Goal: Task Accomplishment & Management: Complete application form

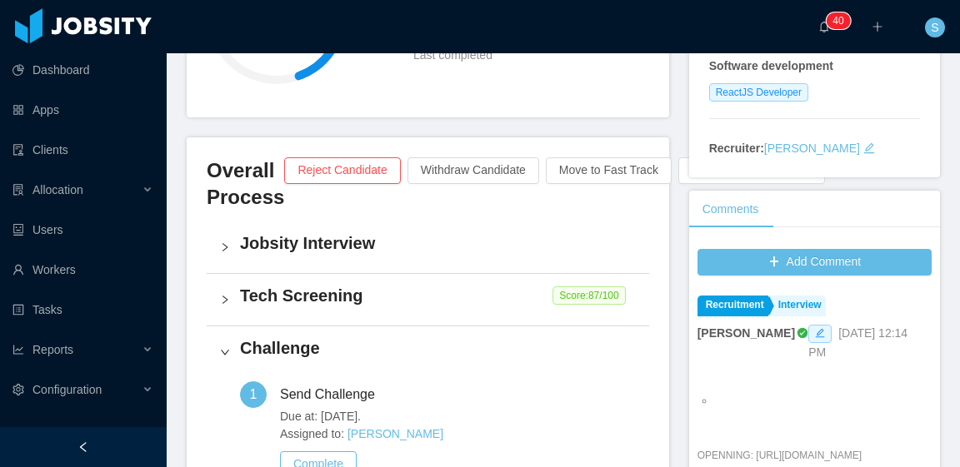
scroll to position [417, 0]
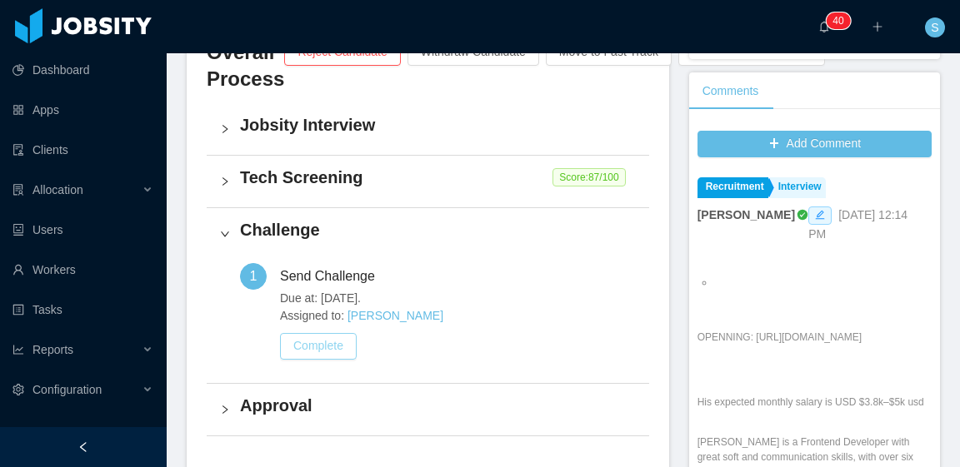
click at [331, 348] on button "Complete" at bounding box center [318, 346] width 77 height 27
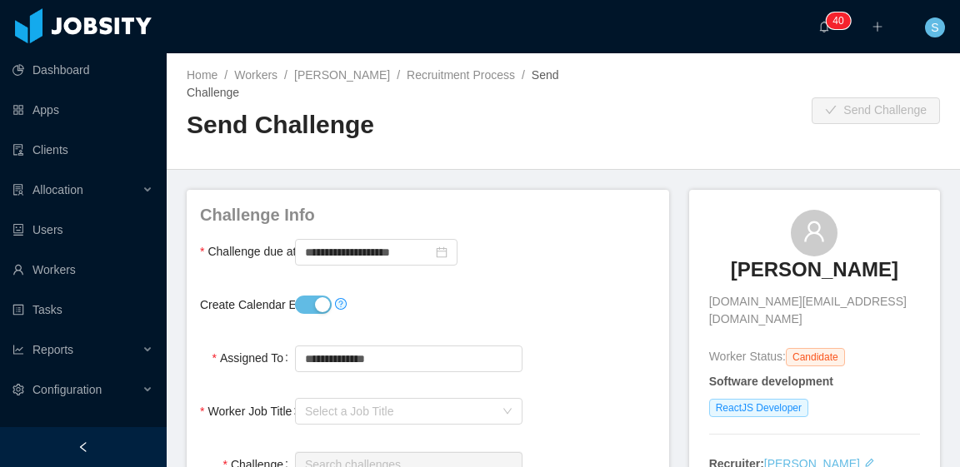
scroll to position [83, 0]
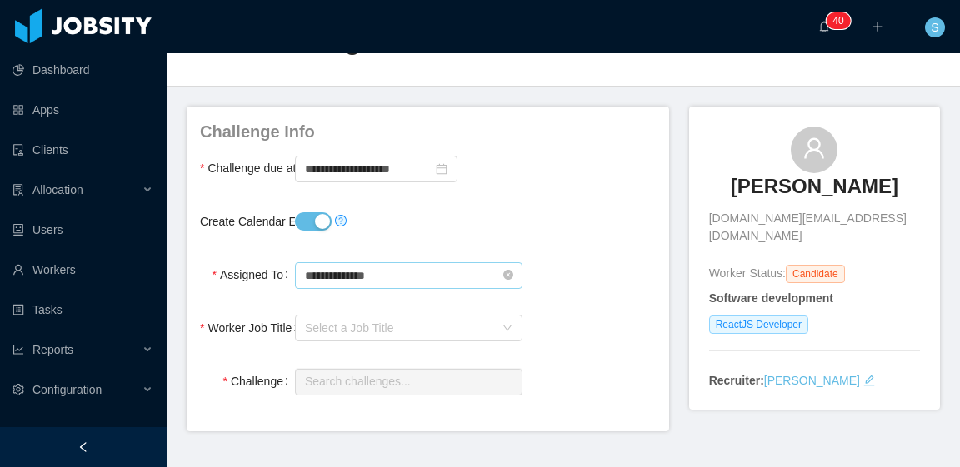
type input "**********"
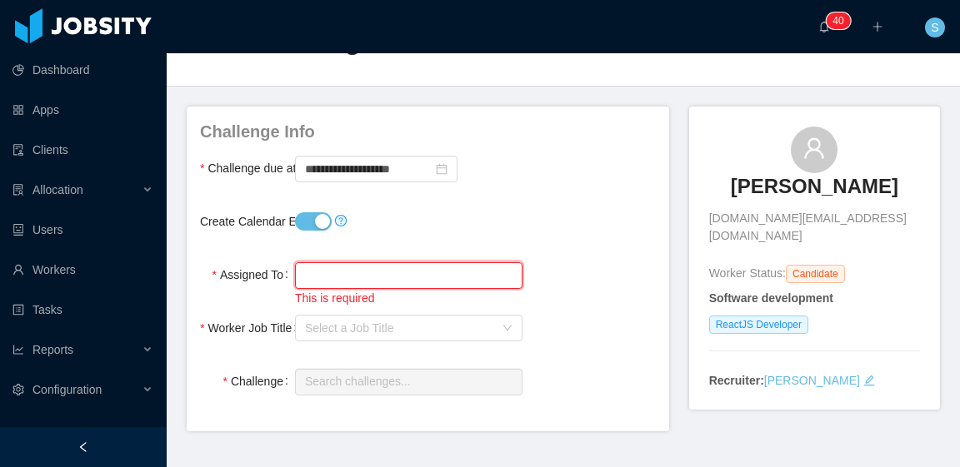
click at [392, 274] on input "text" at bounding box center [408, 275] width 227 height 27
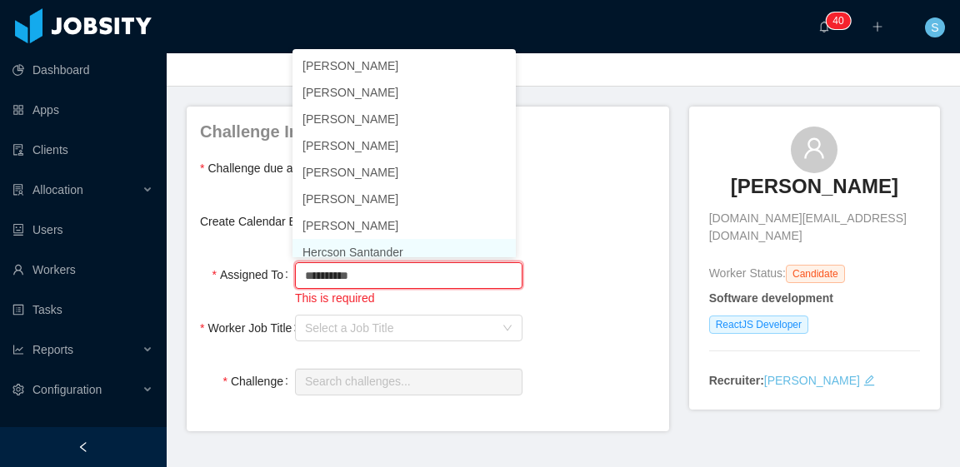
scroll to position [8, 0]
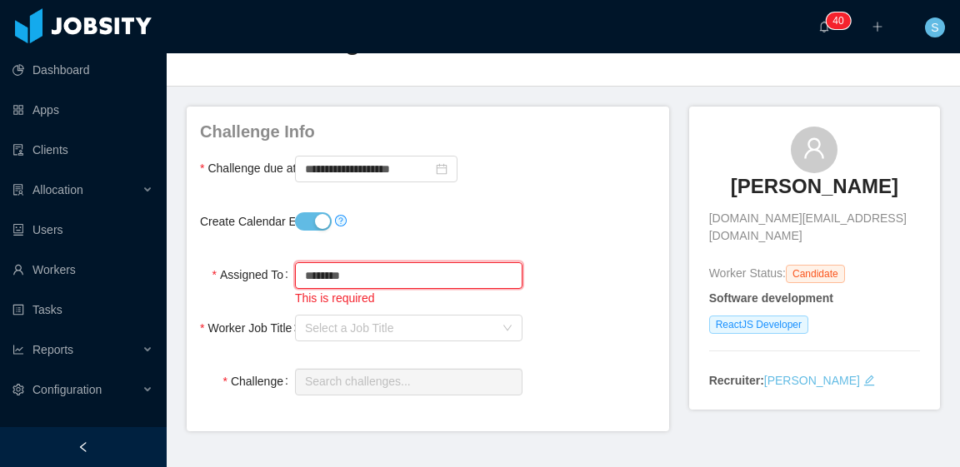
type input "********"
click at [312, 222] on button "Create Calendar Event?" at bounding box center [313, 221] width 37 height 18
click at [431, 219] on div at bounding box center [408, 221] width 227 height 33
click at [398, 272] on input "text" at bounding box center [408, 275] width 227 height 27
type input "*"
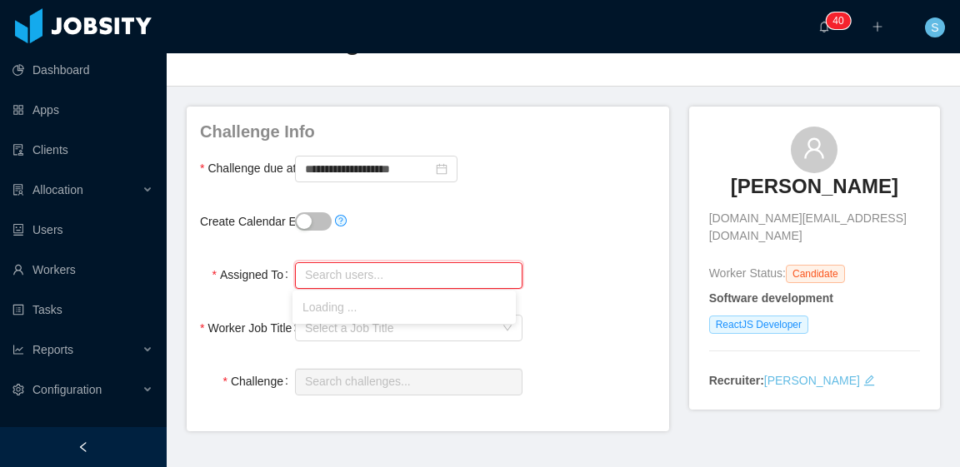
click at [575, 188] on form "**********" at bounding box center [428, 259] width 456 height 278
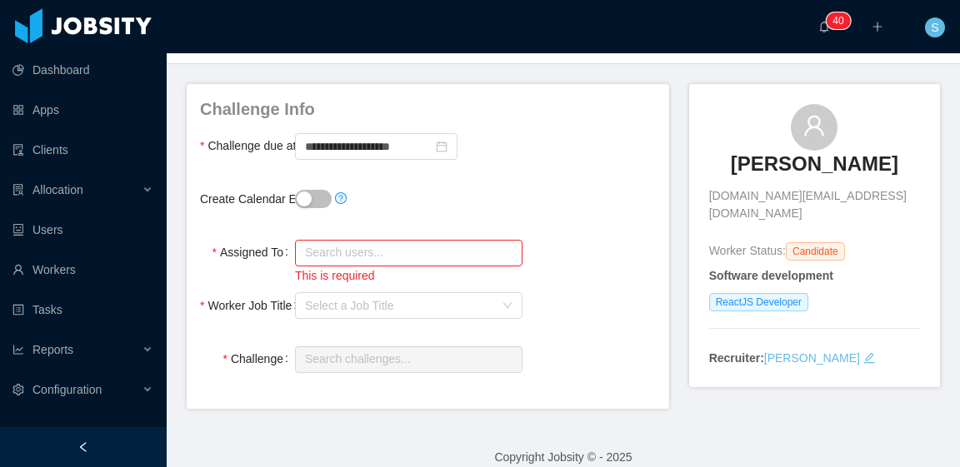
scroll to position [124, 0]
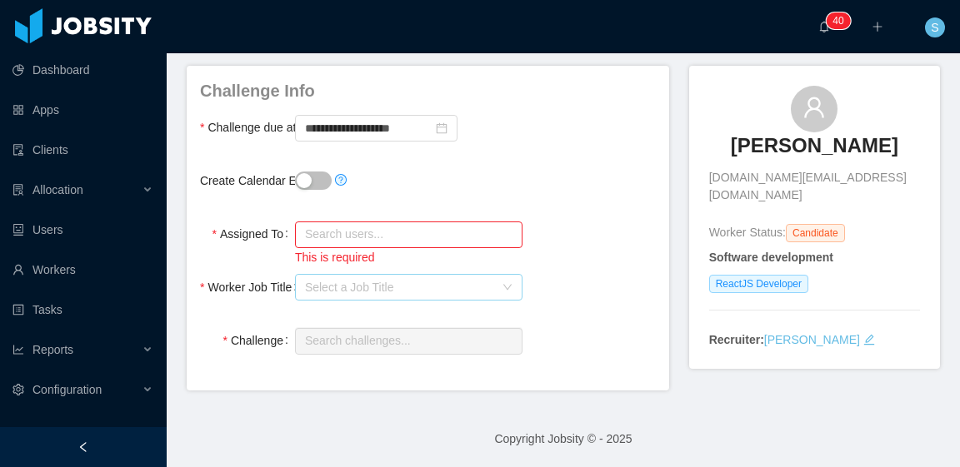
click at [437, 282] on div "Select a Job Title" at bounding box center [399, 287] width 189 height 17
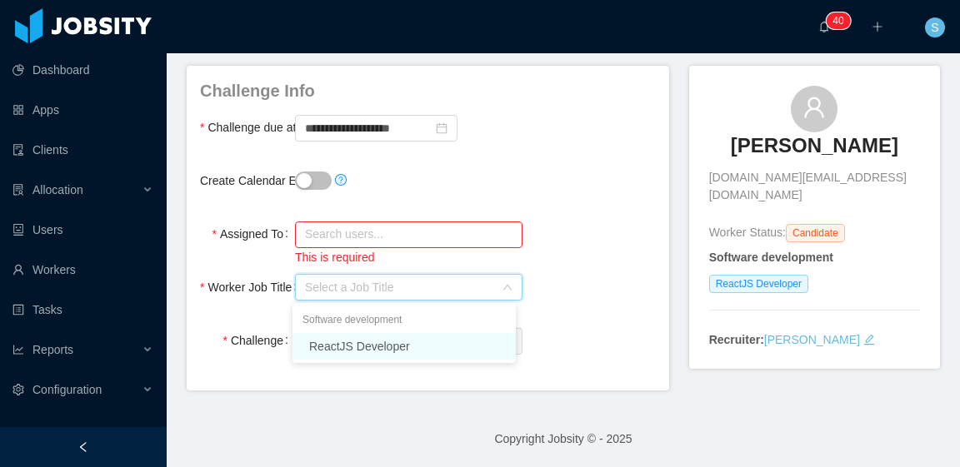
click at [413, 342] on li "ReactJS Developer" at bounding box center [403, 346] width 223 height 27
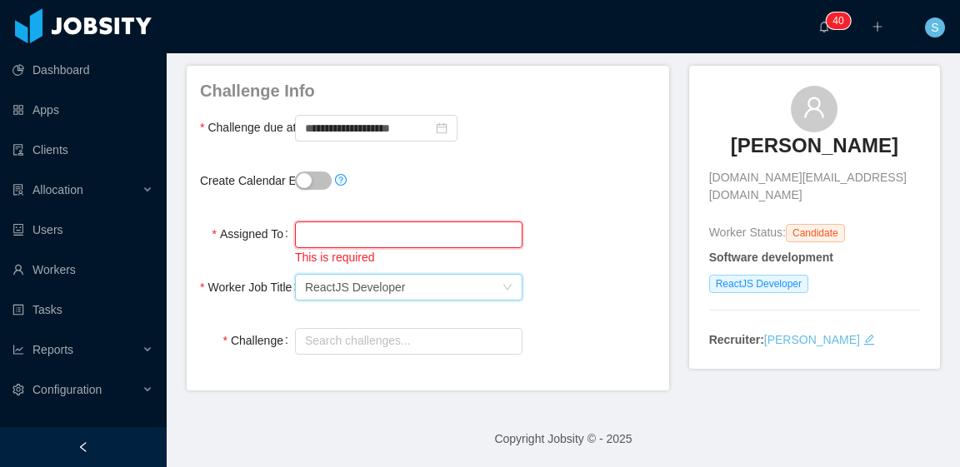
click at [426, 231] on input "text" at bounding box center [408, 235] width 227 height 27
click at [542, 182] on div "Create Calendar Event?" at bounding box center [428, 180] width 456 height 33
click at [435, 342] on input "text" at bounding box center [408, 341] width 227 height 27
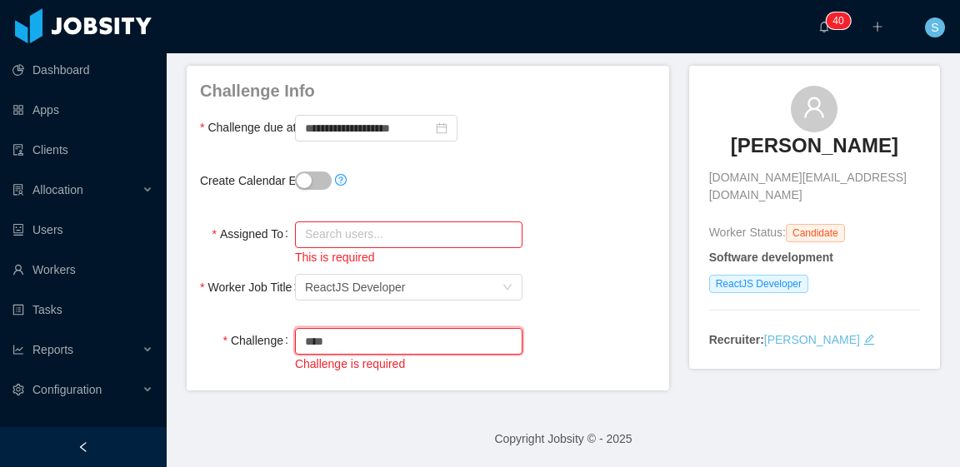
type input "****"
click at [587, 235] on div "Assigned To Search users... This is required" at bounding box center [428, 241] width 456 height 49
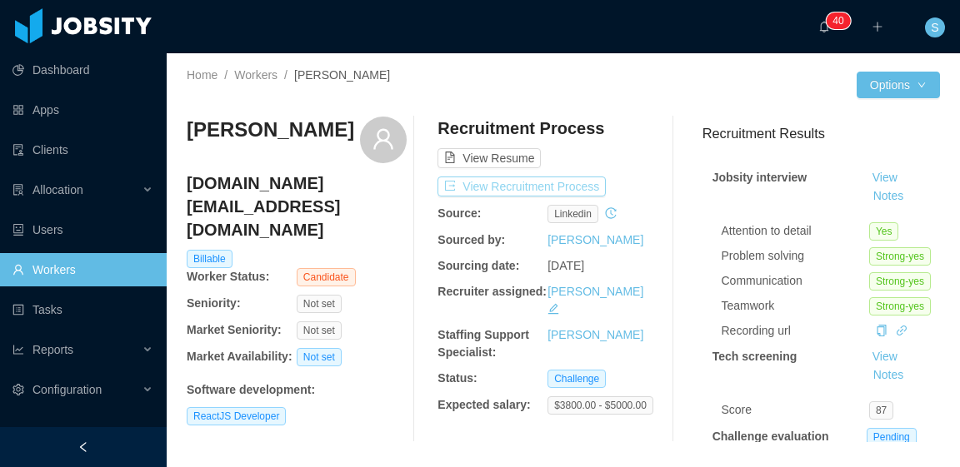
click at [542, 179] on button "View Recruitment Process" at bounding box center [521, 187] width 168 height 20
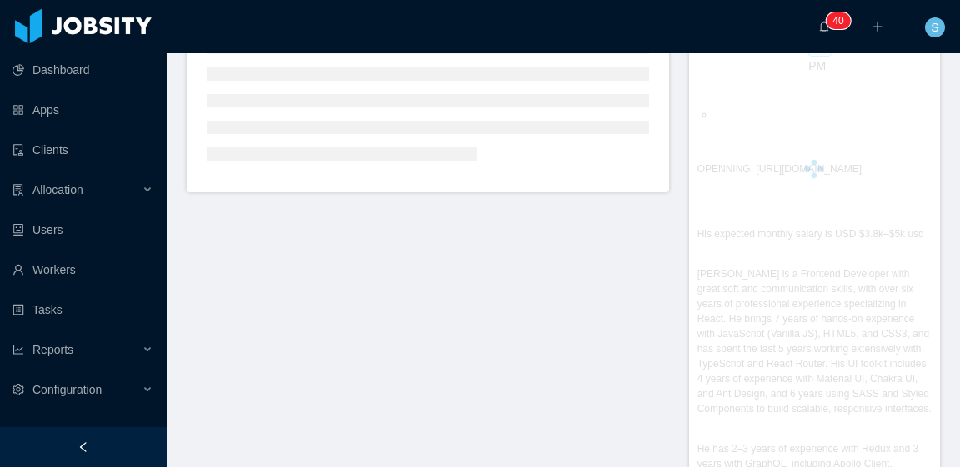
scroll to position [462, 0]
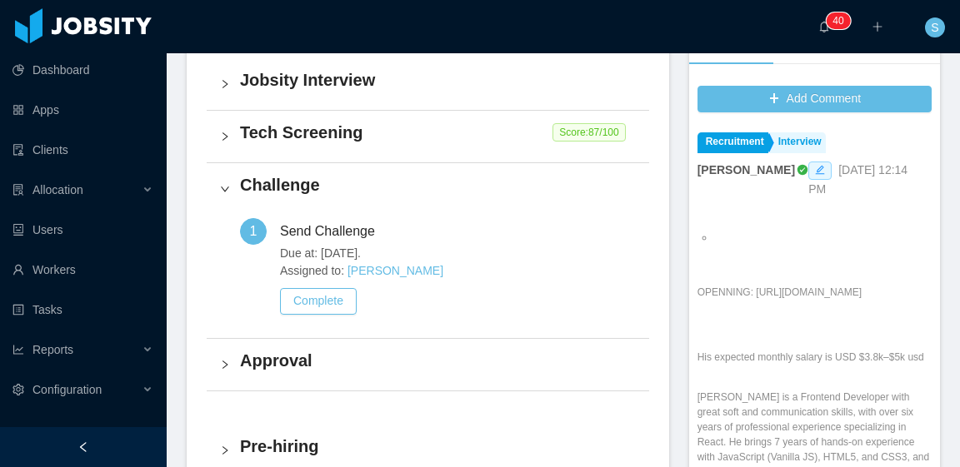
drag, startPoint x: 759, startPoint y: 304, endPoint x: 744, endPoint y: 276, distance: 32.1
click at [744, 285] on p "OPENNING: https://www.jtalent.io/openings-flow?opening_id=f0daedb0-3d64-4908-b7…" at bounding box center [814, 292] width 234 height 15
copy p "https://www.jtalent.io/openings-flow?opening_id=f0daedb0-3d64-4908-b7d4-895be8a…"
click at [419, 139] on h4 "Tech Screening" at bounding box center [438, 132] width 396 height 23
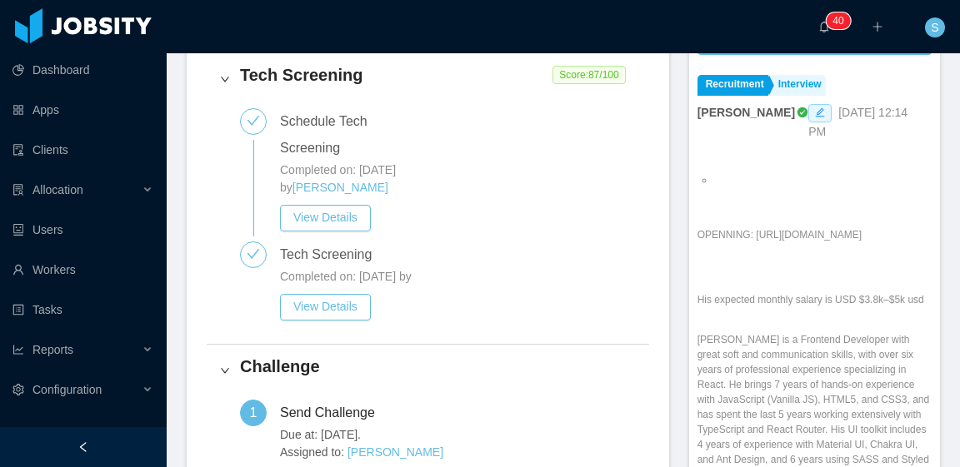
scroll to position [545, 0]
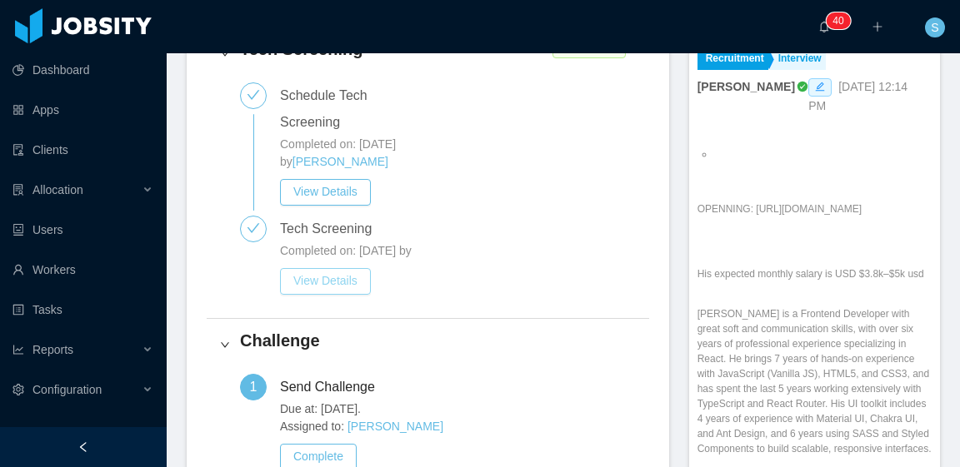
drag, startPoint x: 349, startPoint y: 292, endPoint x: 502, endPoint y: 238, distance: 162.6
click at [349, 292] on button "View Details" at bounding box center [325, 281] width 91 height 27
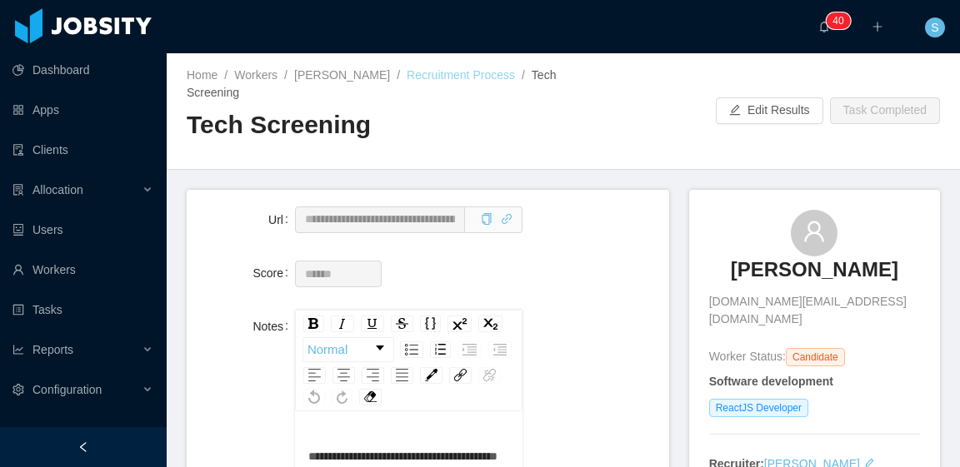
click at [436, 80] on link "Recruitment Process" at bounding box center [461, 74] width 108 height 13
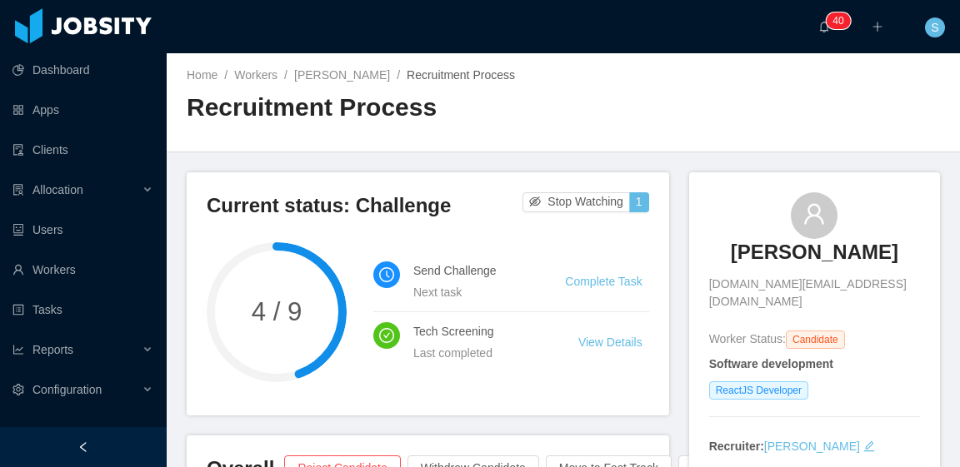
scroll to position [83, 0]
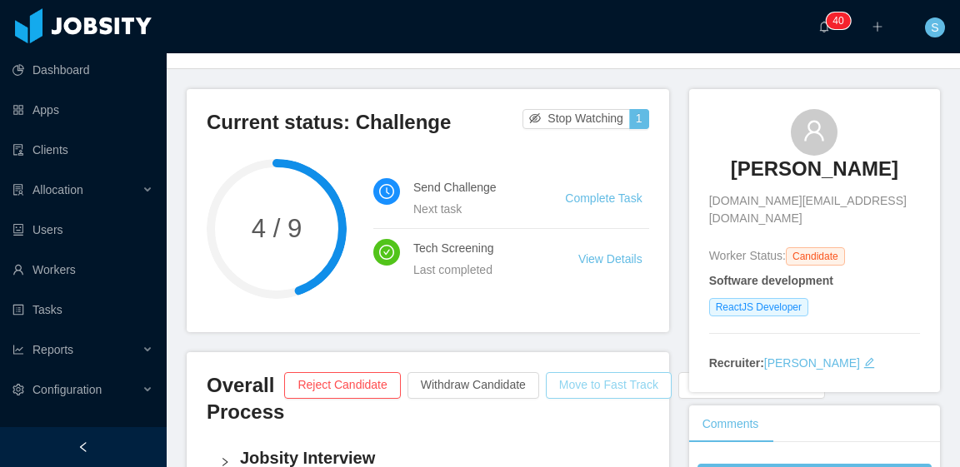
click at [606, 387] on button "Move to Fast Track" at bounding box center [609, 385] width 126 height 27
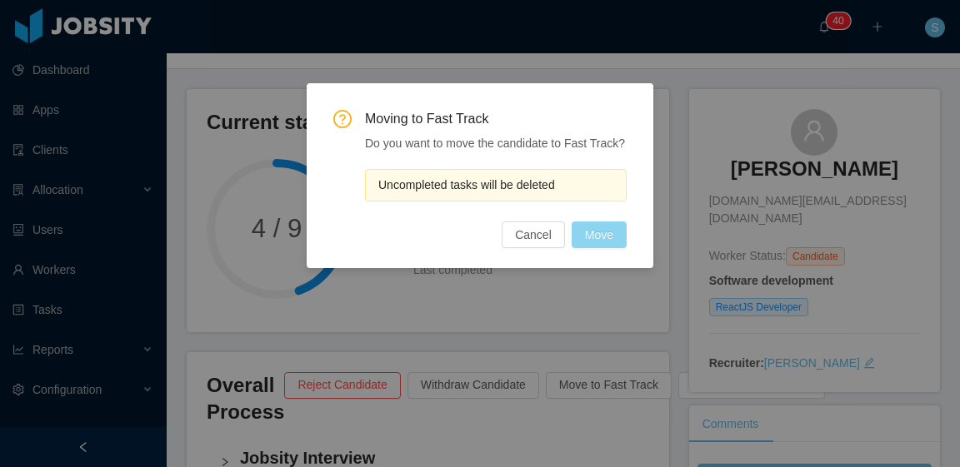
click at [613, 236] on button "Move" at bounding box center [599, 235] width 55 height 27
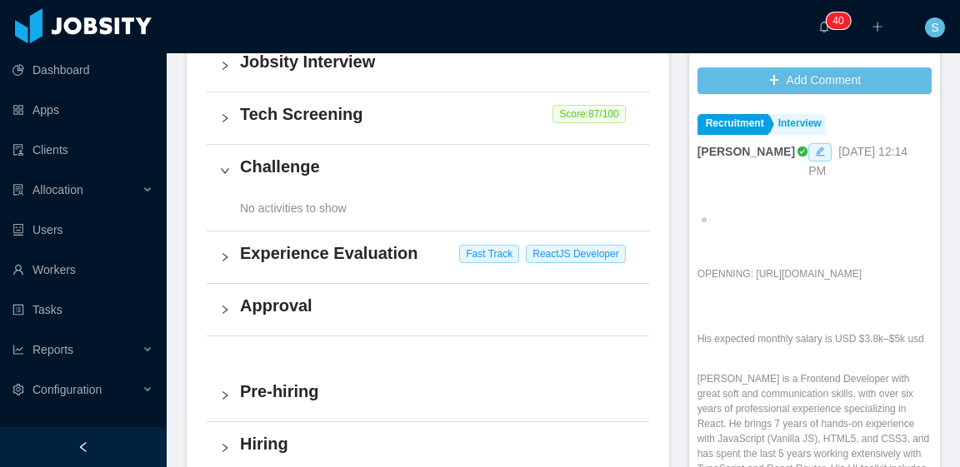
scroll to position [500, 0]
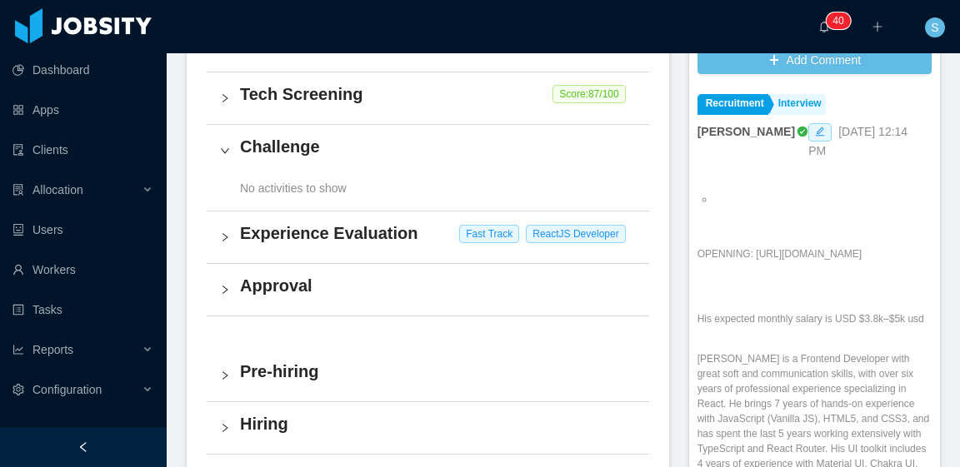
click at [418, 229] on h4 "Experience Evaluation" at bounding box center [438, 233] width 396 height 23
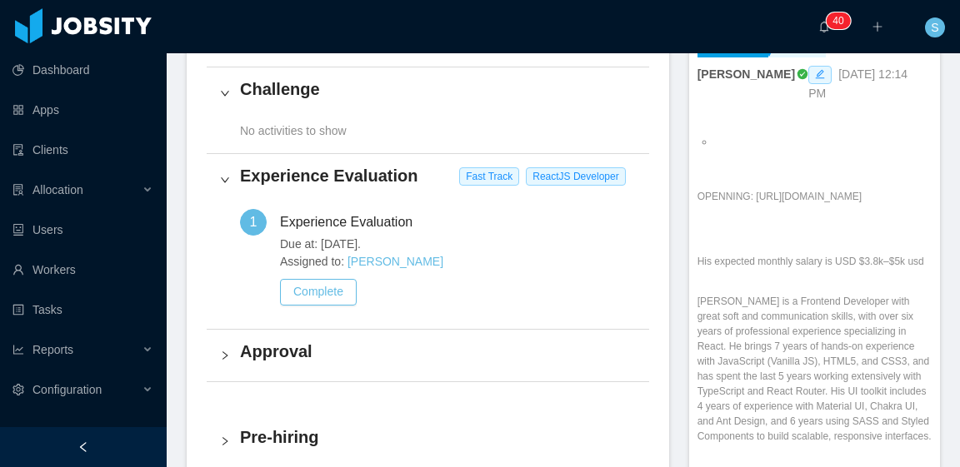
scroll to position [583, 0]
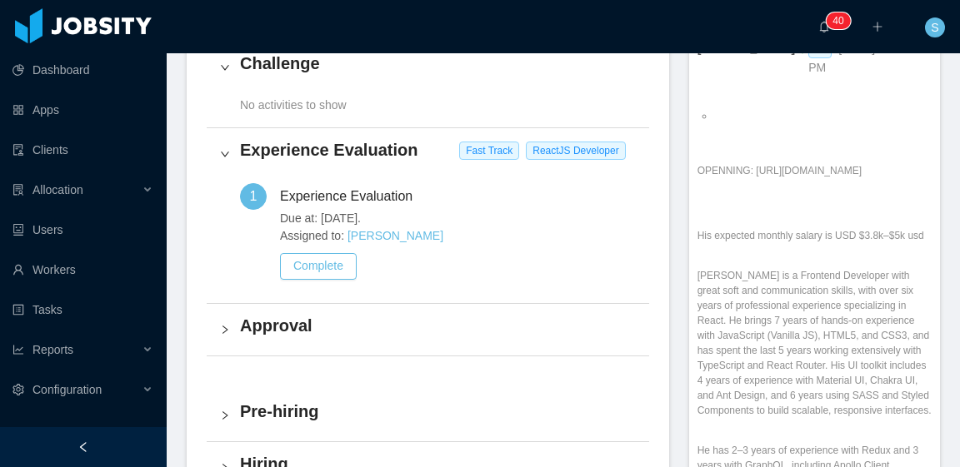
click at [303, 328] on h4 "Approval" at bounding box center [438, 325] width 396 height 23
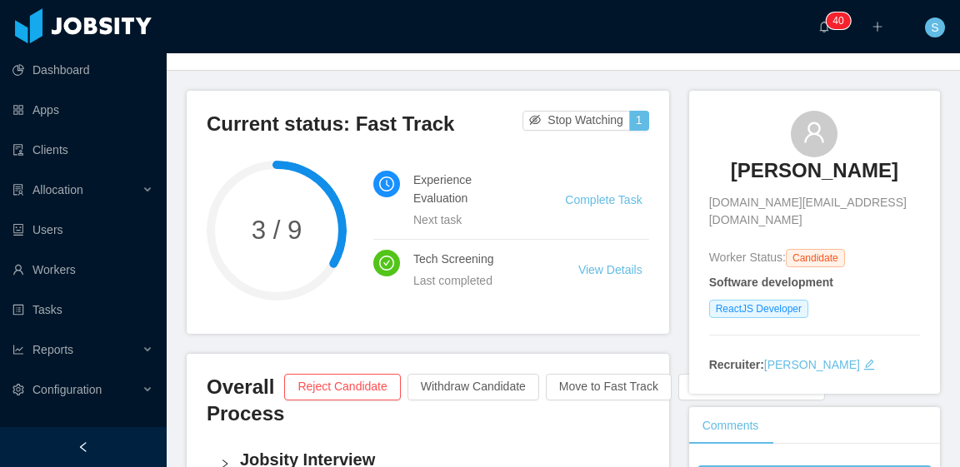
scroll to position [0, 0]
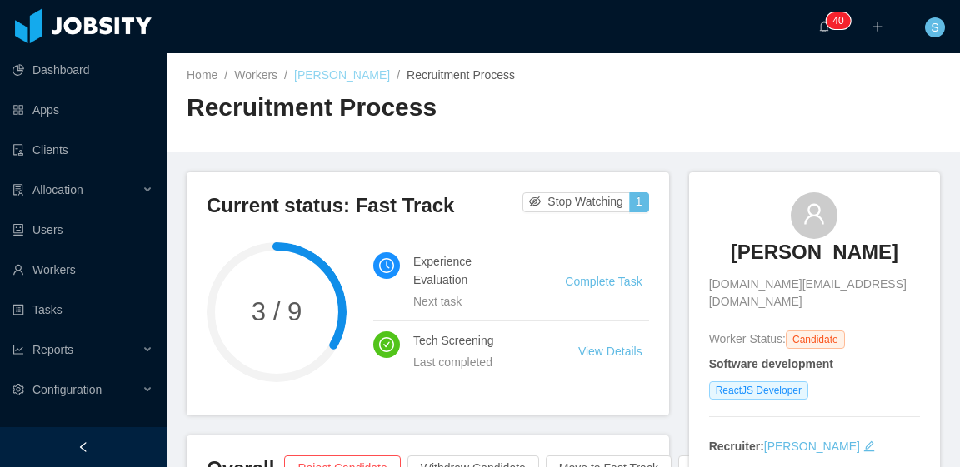
click at [325, 80] on link "Edwin Poueriet" at bounding box center [342, 74] width 96 height 13
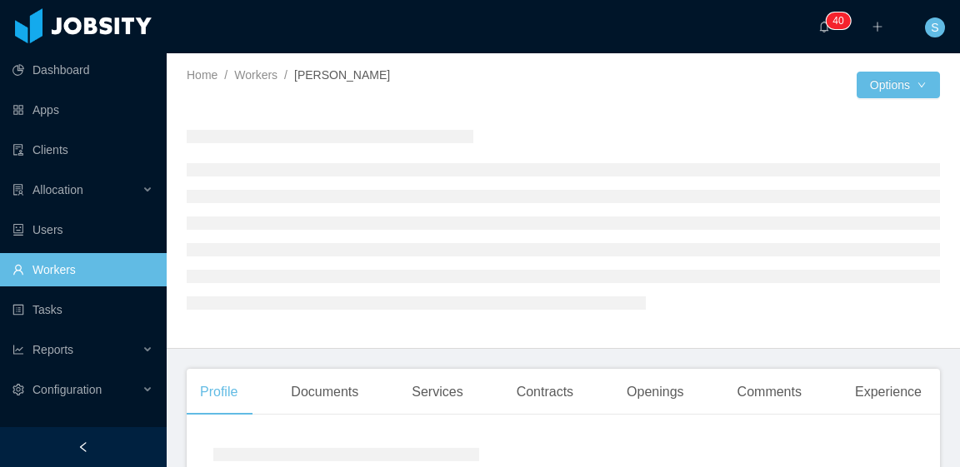
scroll to position [167, 0]
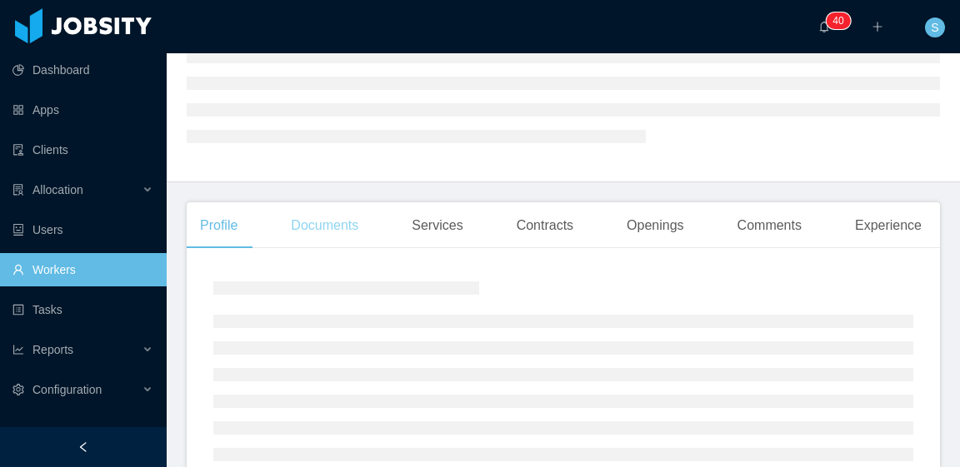
click at [341, 231] on div "Documents" at bounding box center [324, 225] width 94 height 47
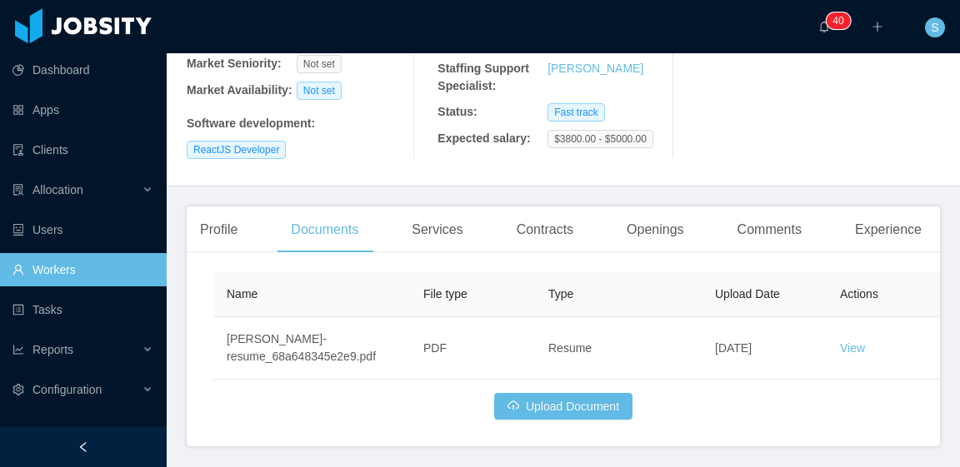
scroll to position [294, 0]
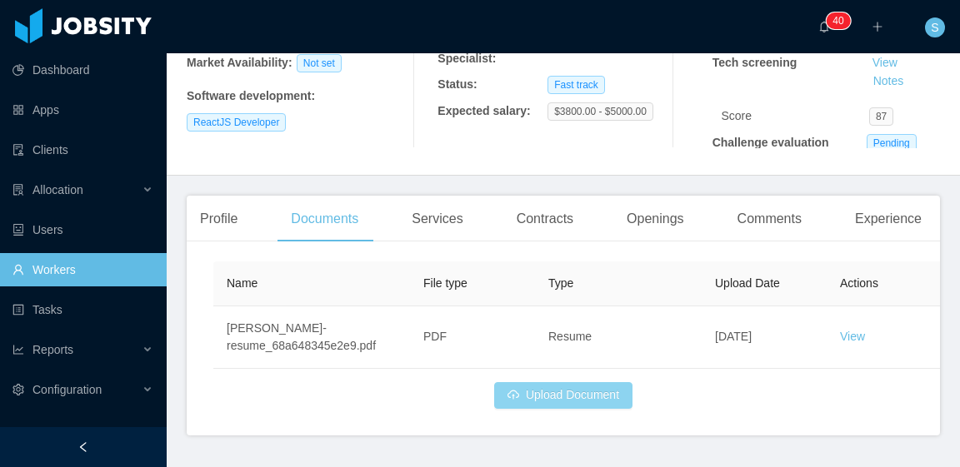
click at [592, 389] on button "Upload Document" at bounding box center [563, 395] width 138 height 27
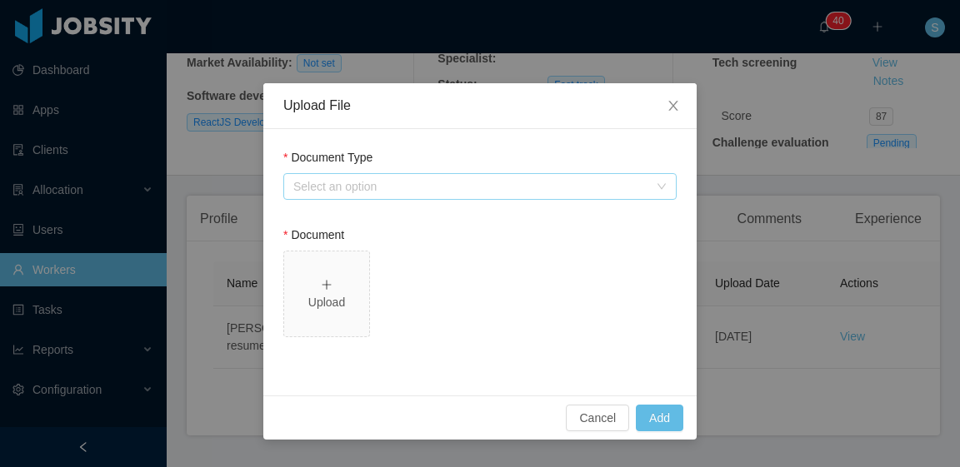
click at [403, 188] on div "Select an option" at bounding box center [470, 186] width 355 height 17
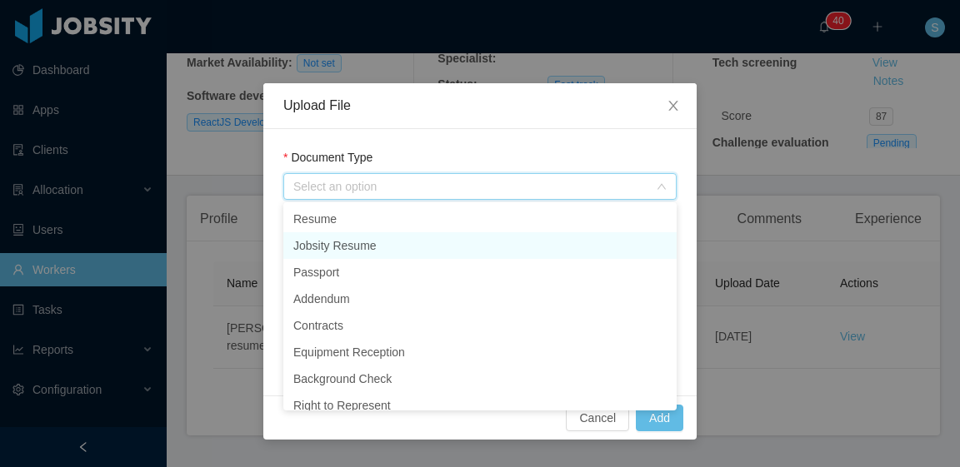
click at [378, 253] on li "Jobsity Resume" at bounding box center [479, 245] width 393 height 27
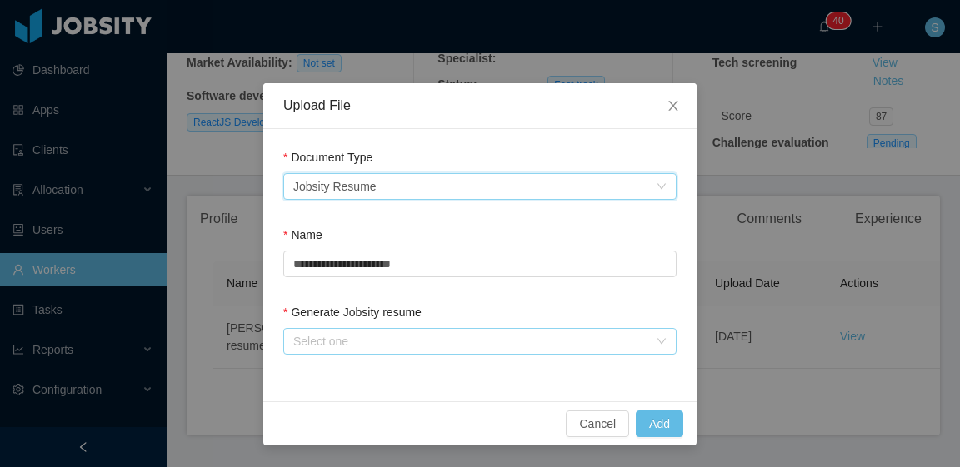
click at [370, 339] on div "Select one" at bounding box center [470, 341] width 355 height 17
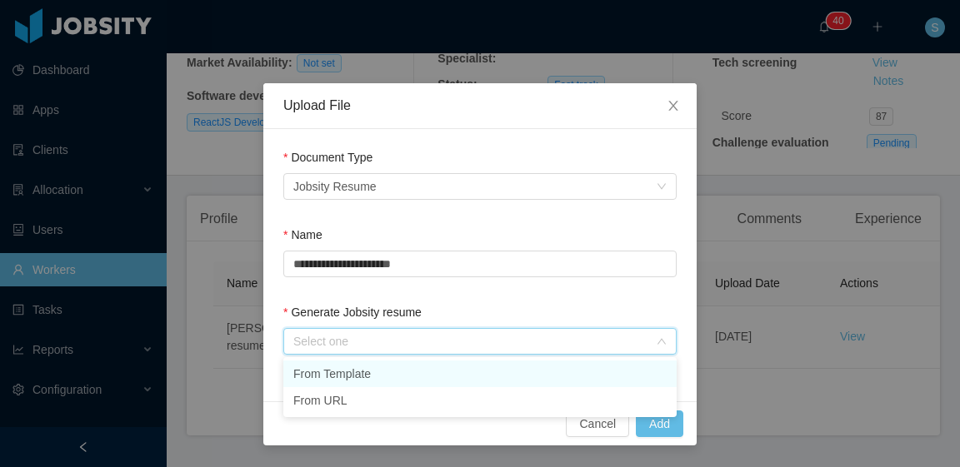
drag, startPoint x: 370, startPoint y: 372, endPoint x: 388, endPoint y: 377, distance: 18.8
click at [371, 372] on li "From Template" at bounding box center [479, 374] width 393 height 27
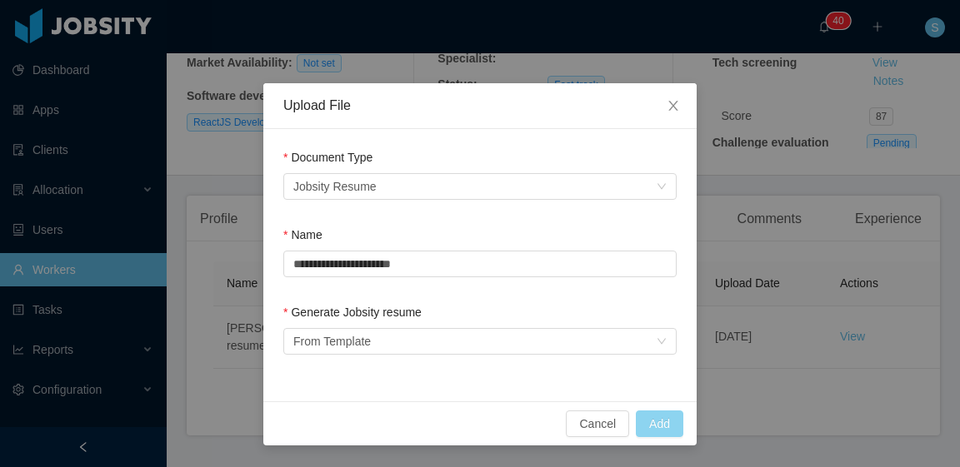
click at [652, 425] on button "Add" at bounding box center [659, 424] width 47 height 27
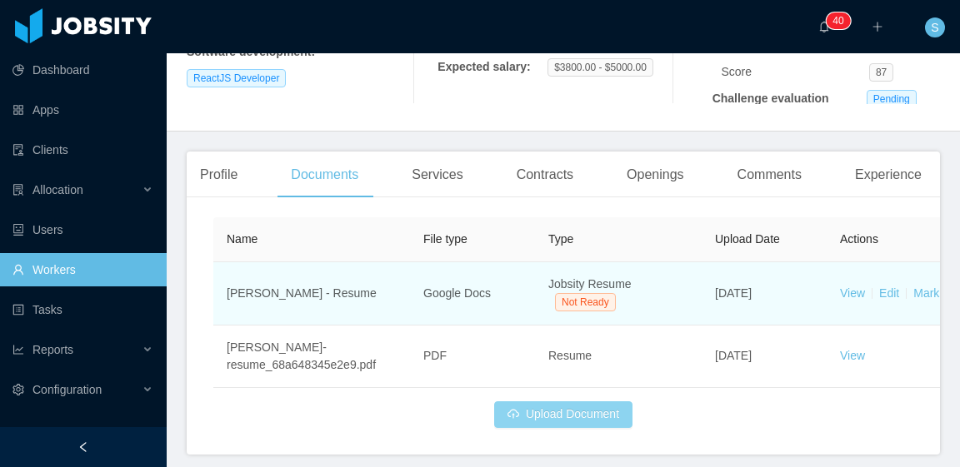
scroll to position [402, 0]
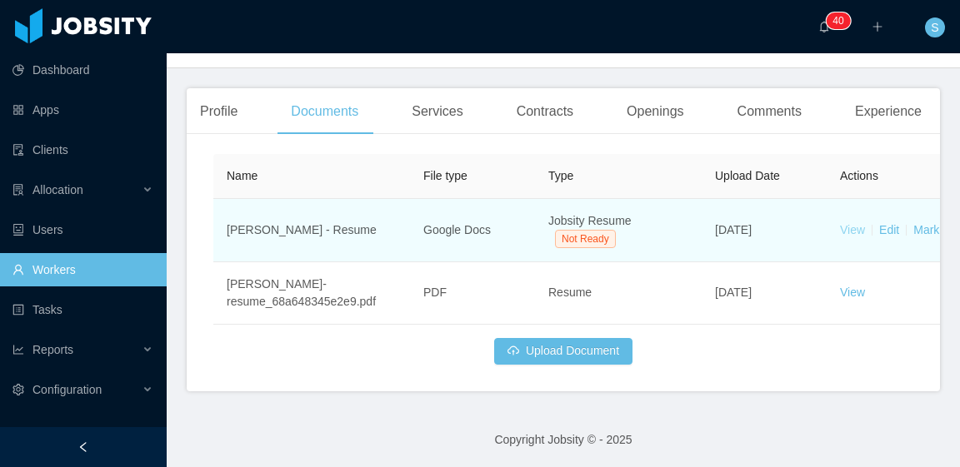
click at [852, 236] on link "View" at bounding box center [852, 229] width 25 height 13
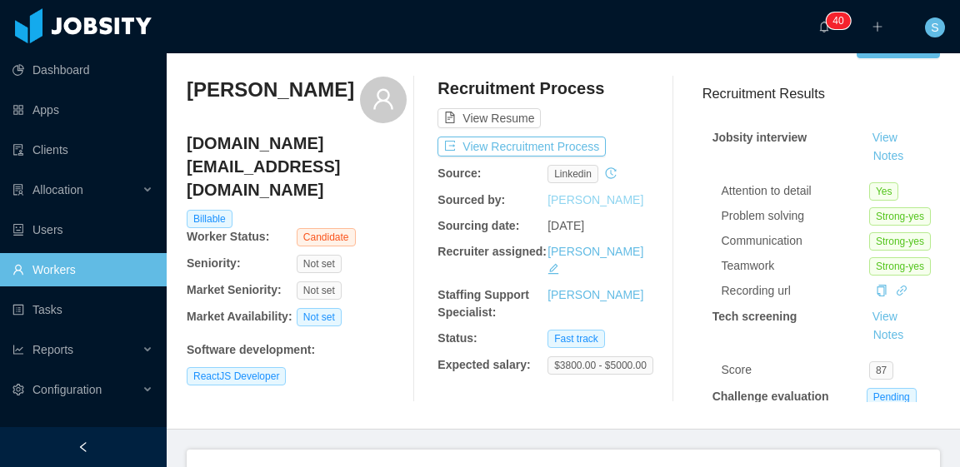
scroll to position [0, 0]
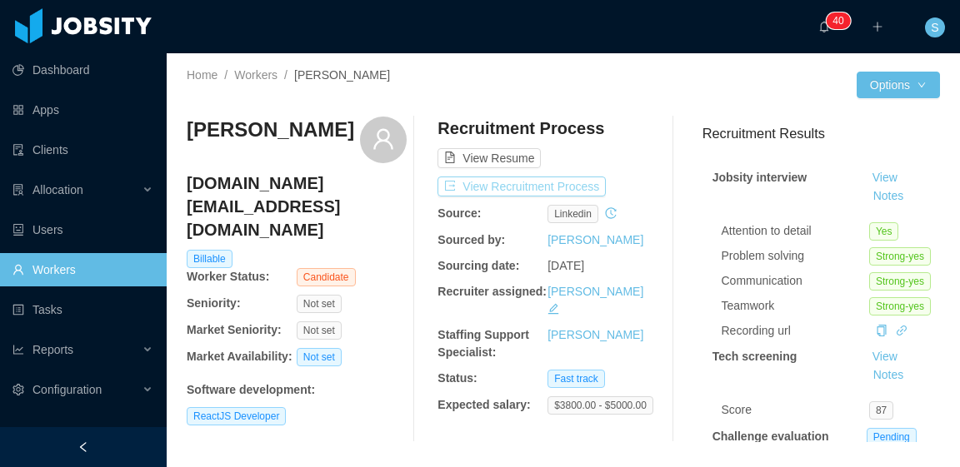
drag, startPoint x: 529, startPoint y: 181, endPoint x: 708, endPoint y: 168, distance: 179.6
click at [529, 181] on button "View Recruitment Process" at bounding box center [521, 187] width 168 height 20
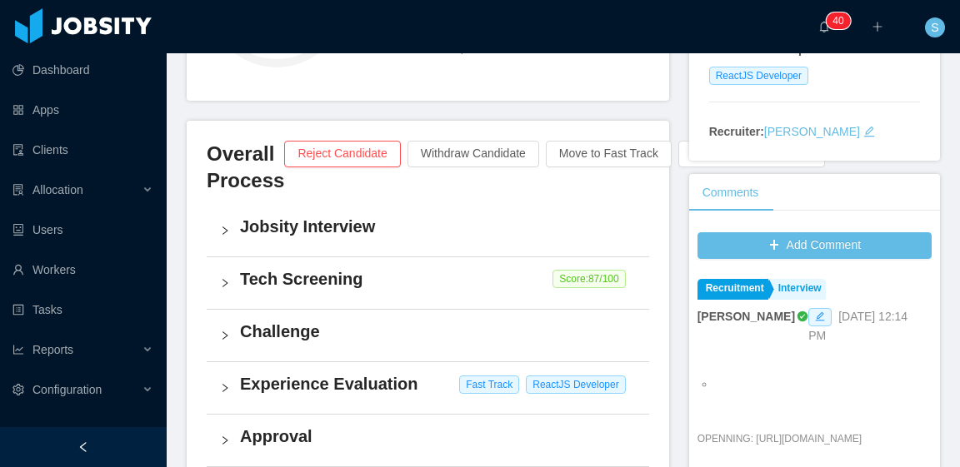
scroll to position [417, 0]
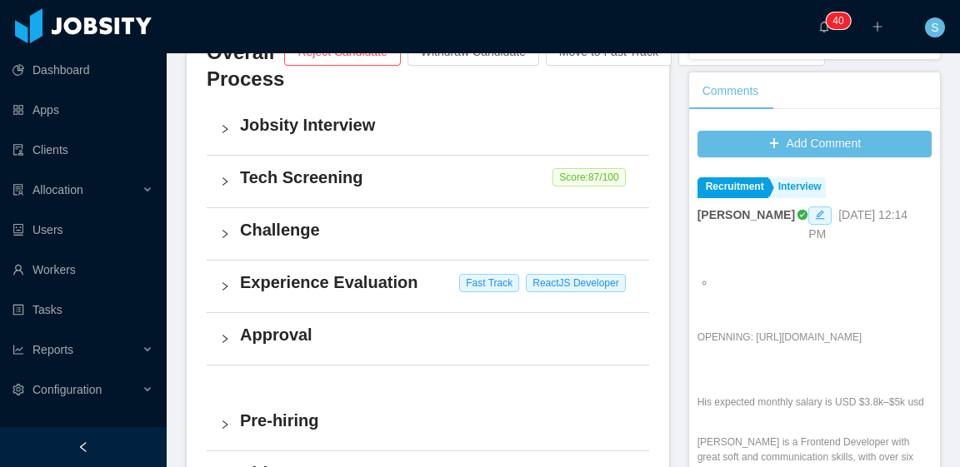
click at [346, 237] on h4 "Challenge" at bounding box center [438, 229] width 396 height 23
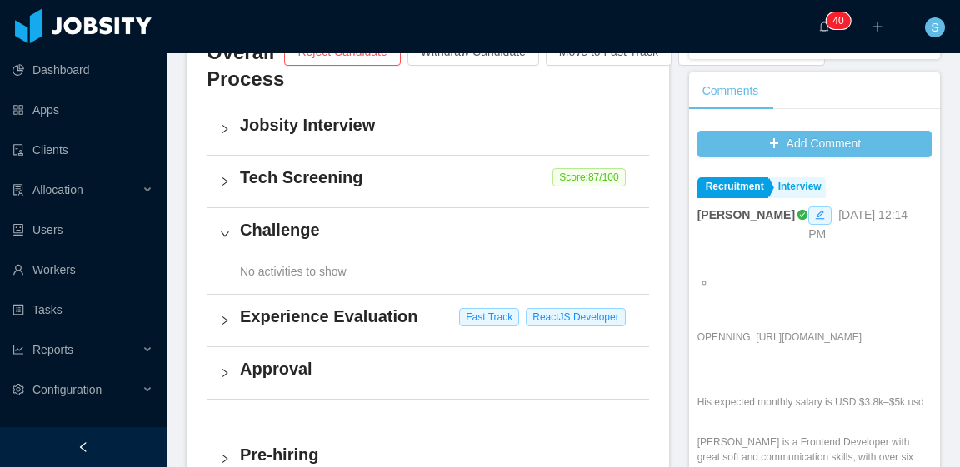
click at [343, 174] on h4 "Tech Screening" at bounding box center [438, 177] width 396 height 23
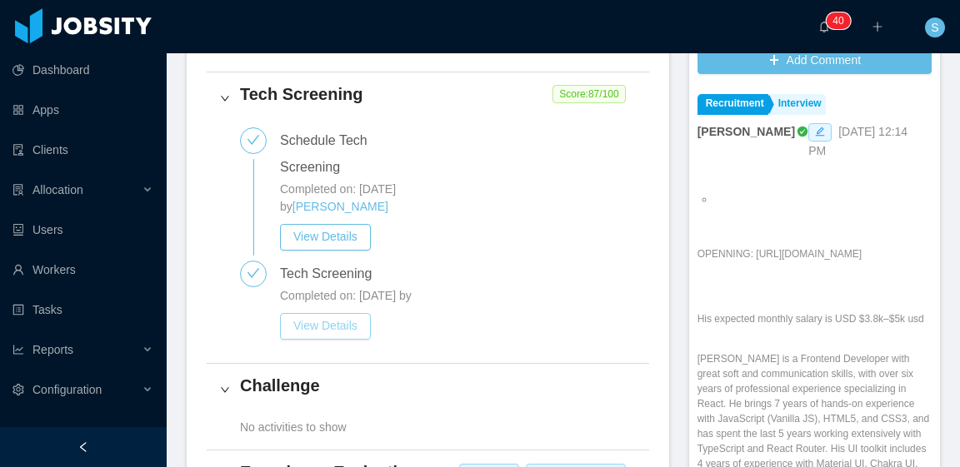
click at [348, 340] on button "View Details" at bounding box center [325, 326] width 91 height 27
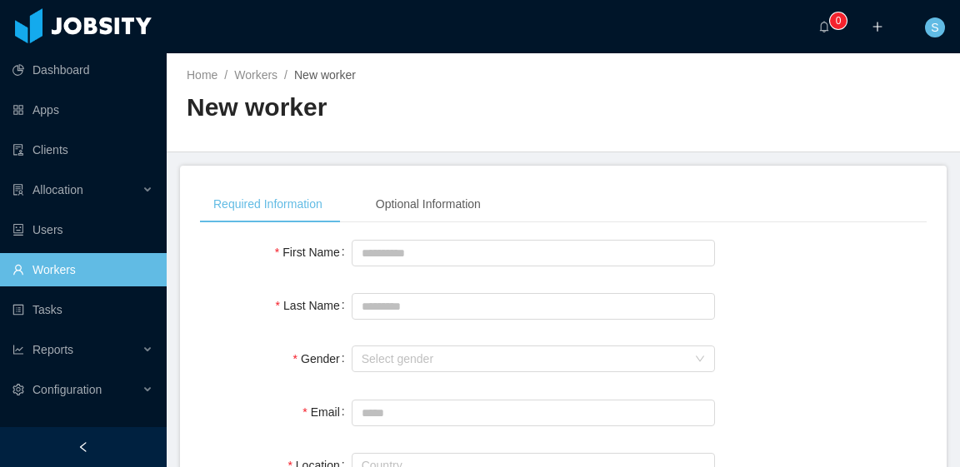
click at [113, 264] on link "Workers" at bounding box center [82, 269] width 141 height 33
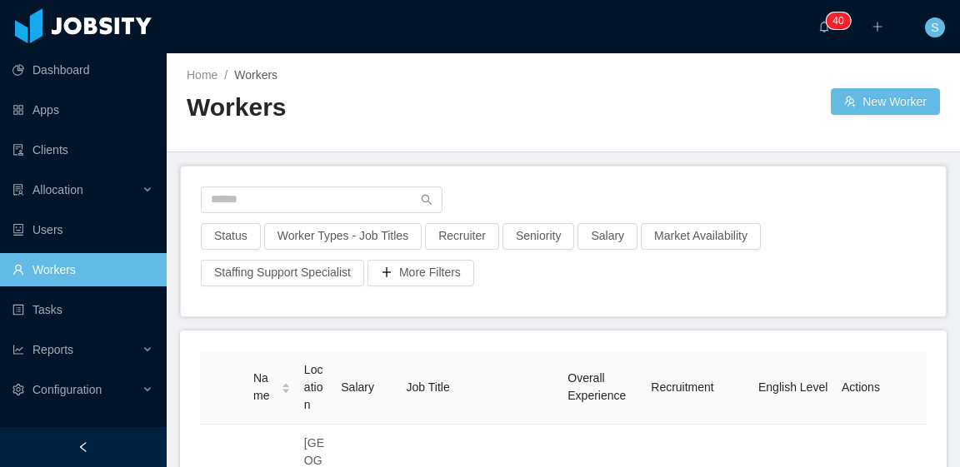
click at [517, 132] on div "Workers" at bounding box center [375, 114] width 377 height 47
click at [375, 206] on input "text" at bounding box center [322, 200] width 242 height 27
paste input "**********"
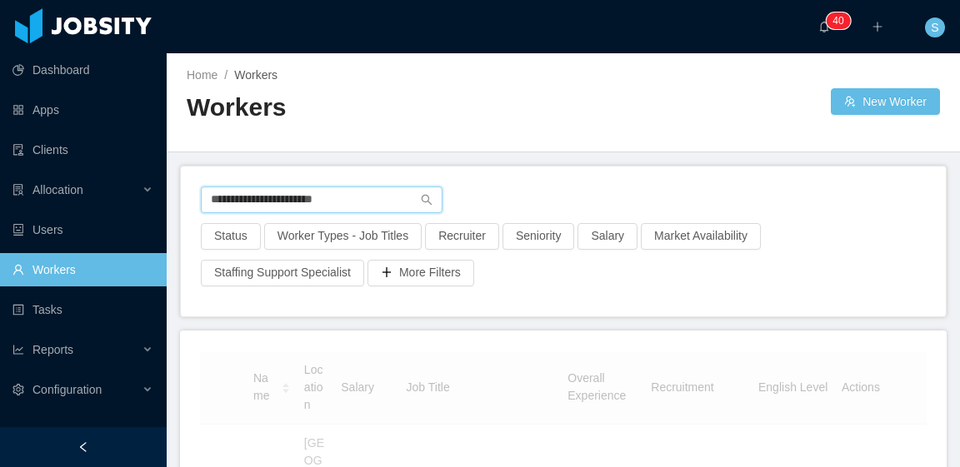
type input "**********"
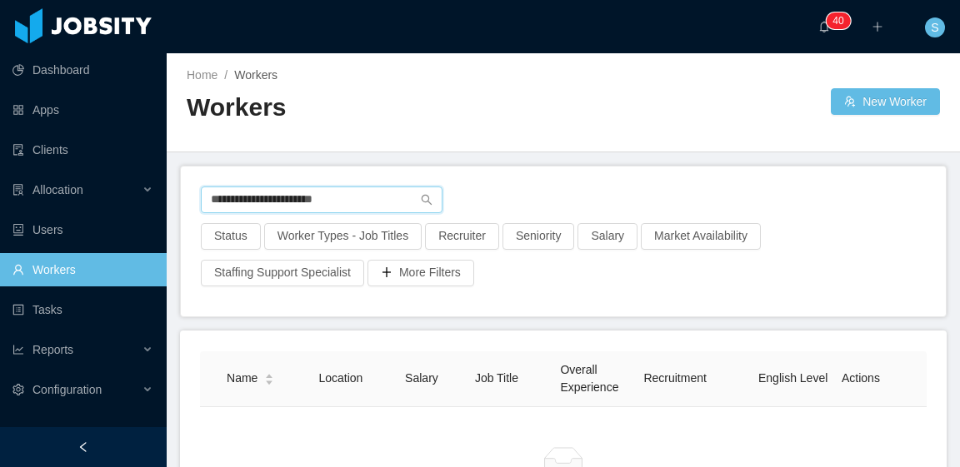
click at [342, 194] on input "**********" at bounding box center [322, 200] width 242 height 27
type input "**********"
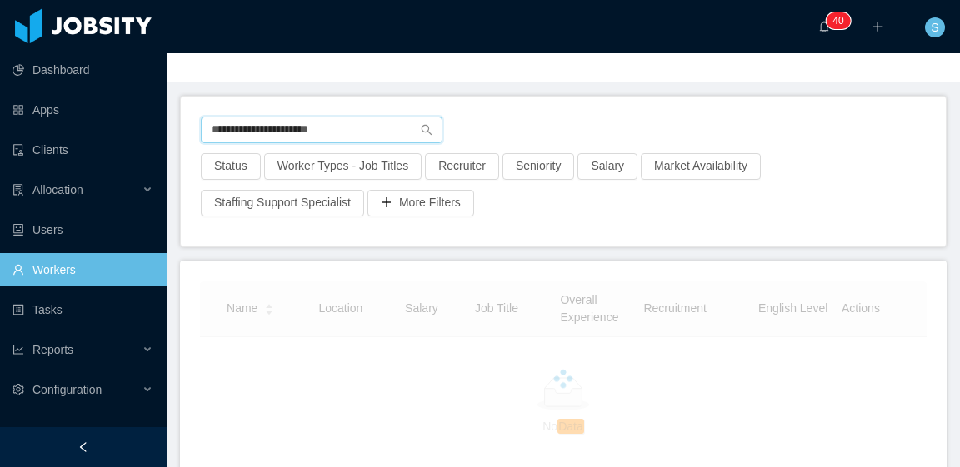
scroll to position [83, 0]
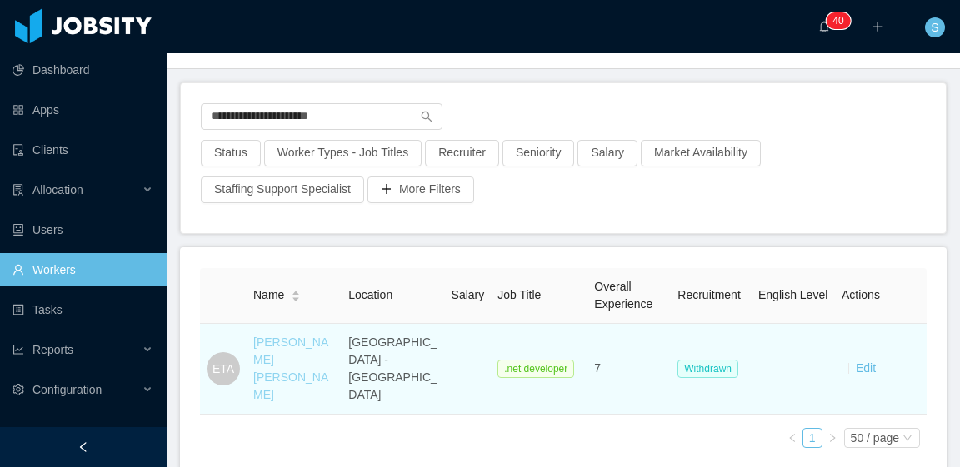
click at [315, 341] on link "[PERSON_NAME] [PERSON_NAME]" at bounding box center [290, 369] width 75 height 66
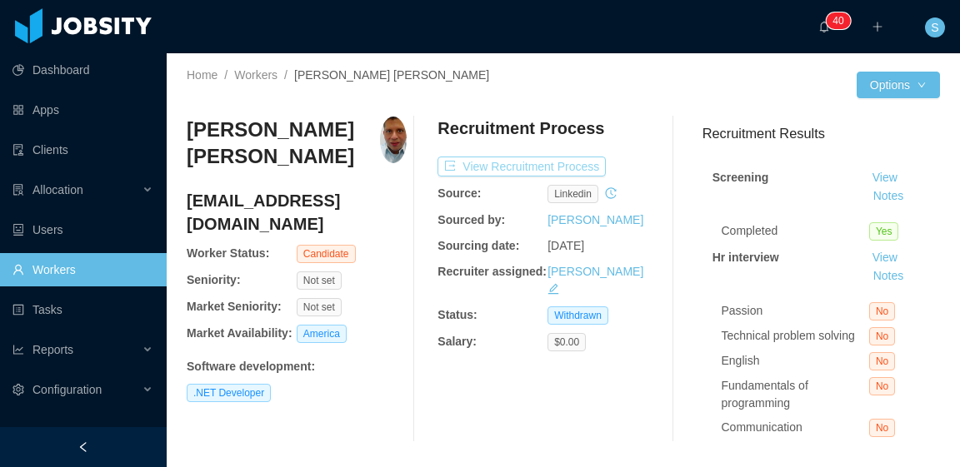
click at [583, 167] on button "View Recruitment Process" at bounding box center [521, 167] width 168 height 20
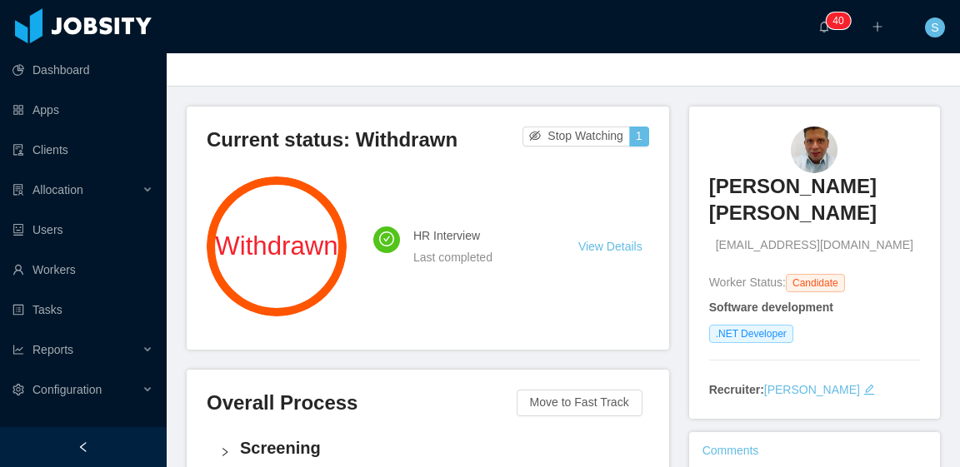
scroll to position [333, 0]
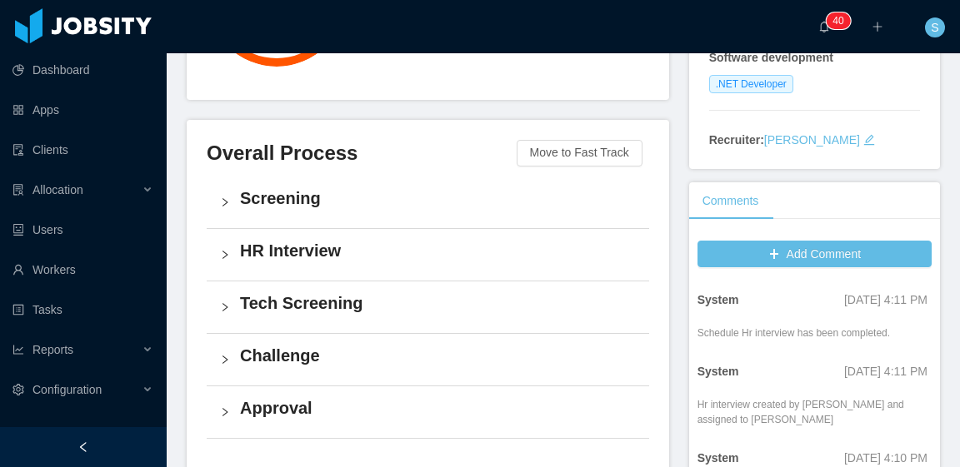
click at [310, 187] on h4 "Screening" at bounding box center [438, 198] width 396 height 23
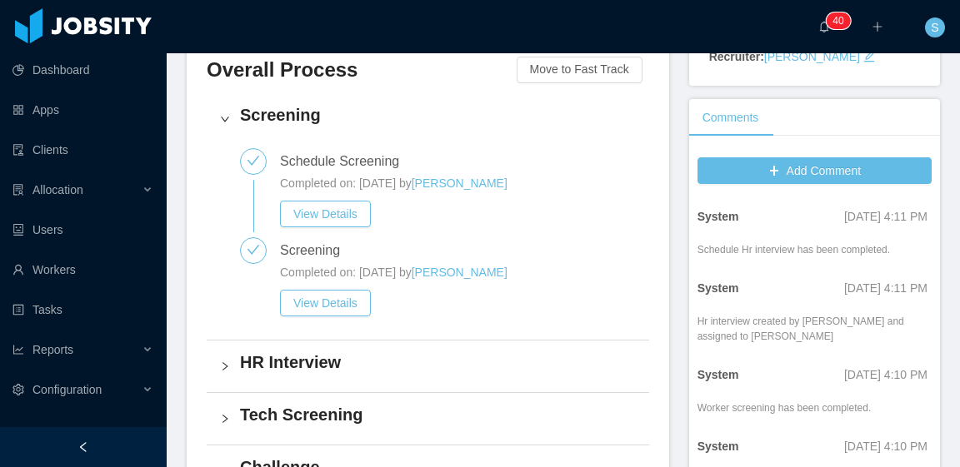
scroll to position [83, 0]
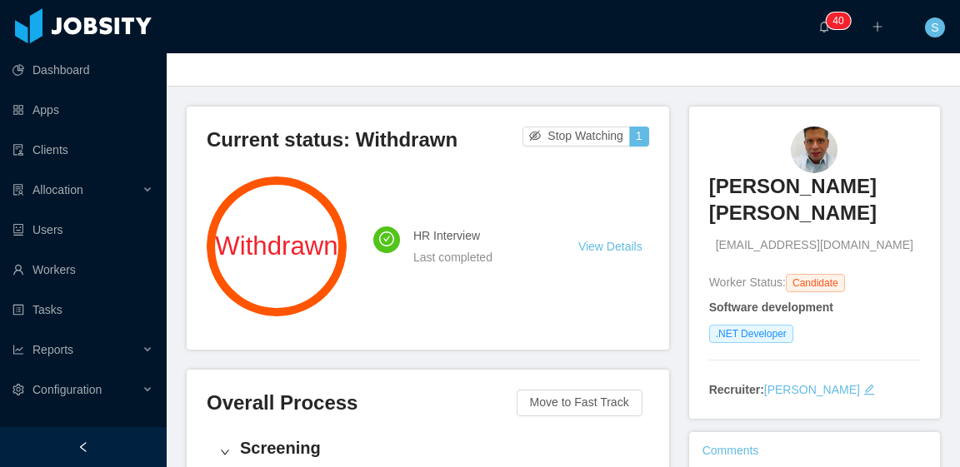
click at [863, 384] on icon "icon: edit" at bounding box center [869, 390] width 12 height 12
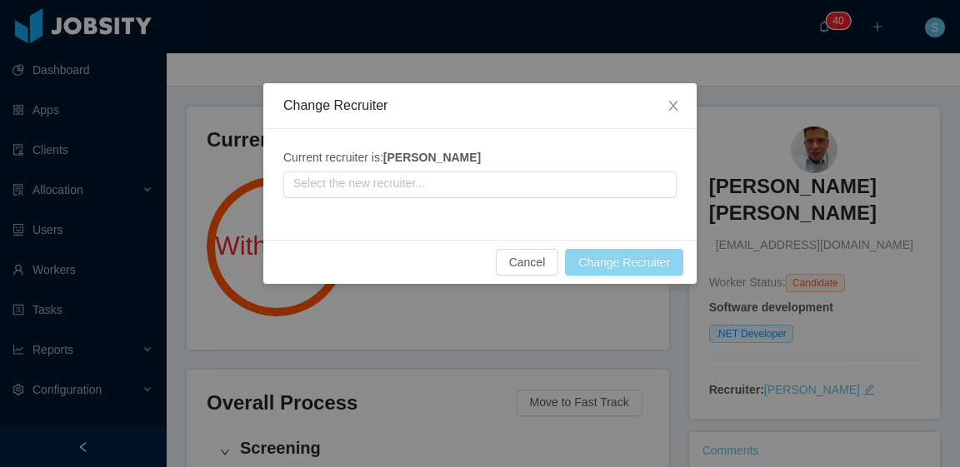
click at [619, 257] on button "Change Recruiter" at bounding box center [624, 262] width 118 height 27
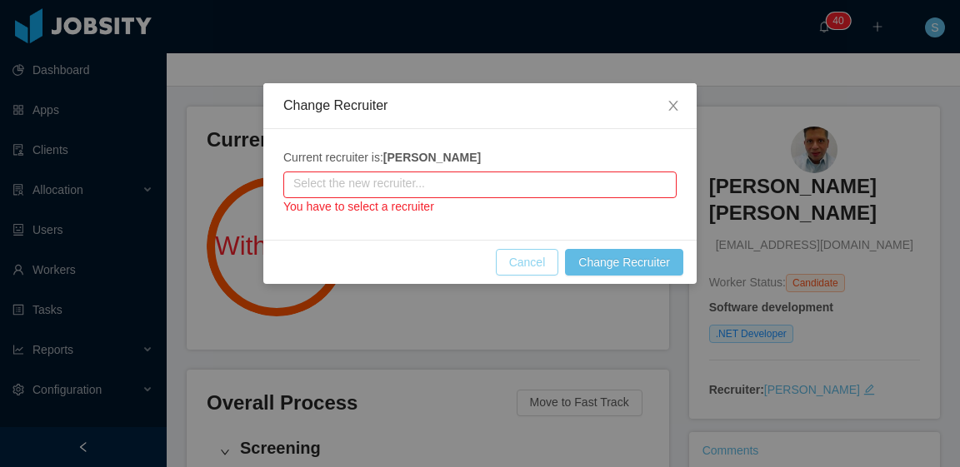
click at [537, 262] on button "Cancel" at bounding box center [527, 262] width 63 height 27
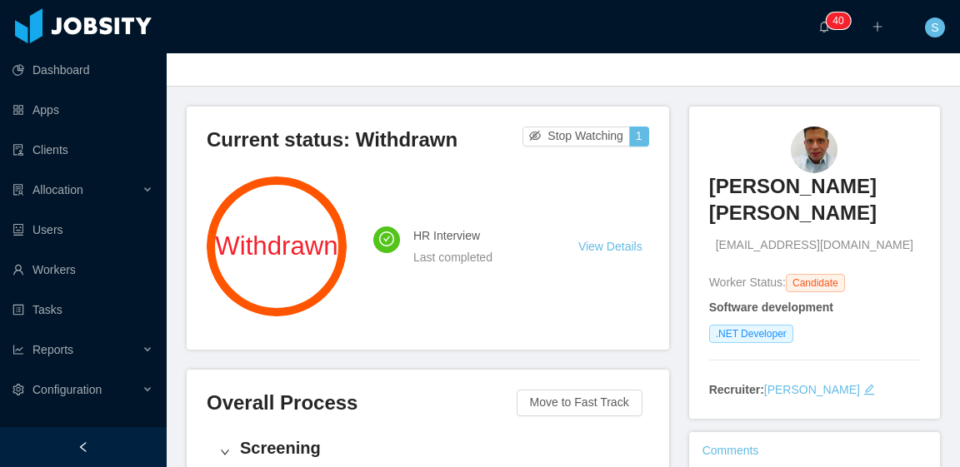
scroll to position [0, 0]
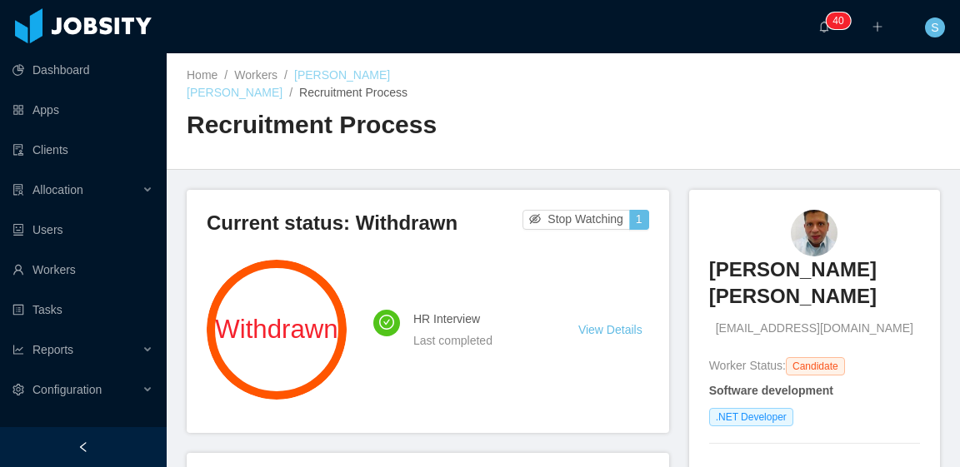
click at [372, 79] on link "Esteban Trujillo Alfonso" at bounding box center [288, 83] width 203 height 31
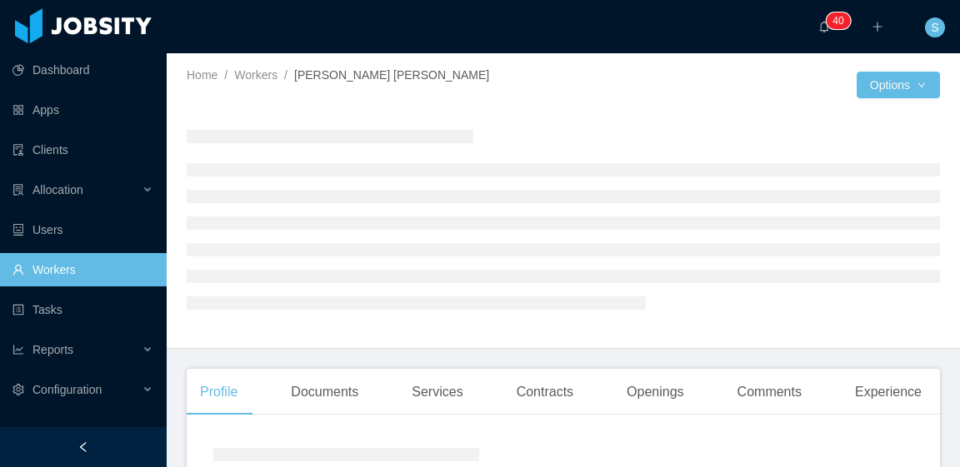
click at [369, 77] on span "Esteban Trujillo Alfonso" at bounding box center [391, 74] width 195 height 13
click at [395, 69] on span "Esteban Trujillo Alfonso" at bounding box center [391, 74] width 195 height 13
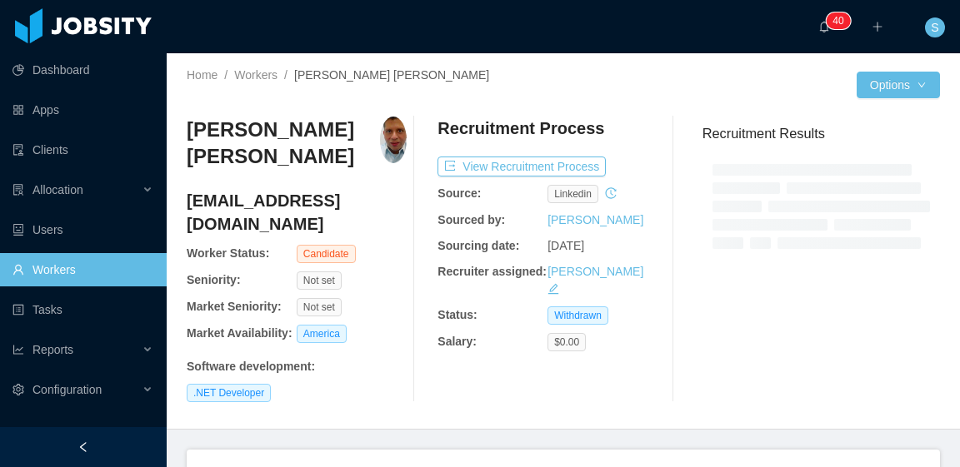
click at [385, 74] on span "Esteban Trujillo Alfonso" at bounding box center [391, 74] width 195 height 13
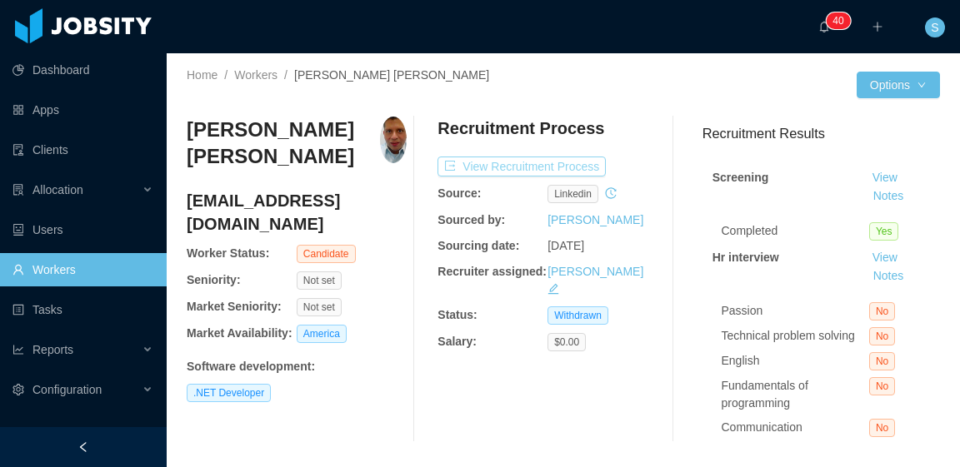
click at [518, 170] on button "View Recruitment Process" at bounding box center [521, 167] width 168 height 20
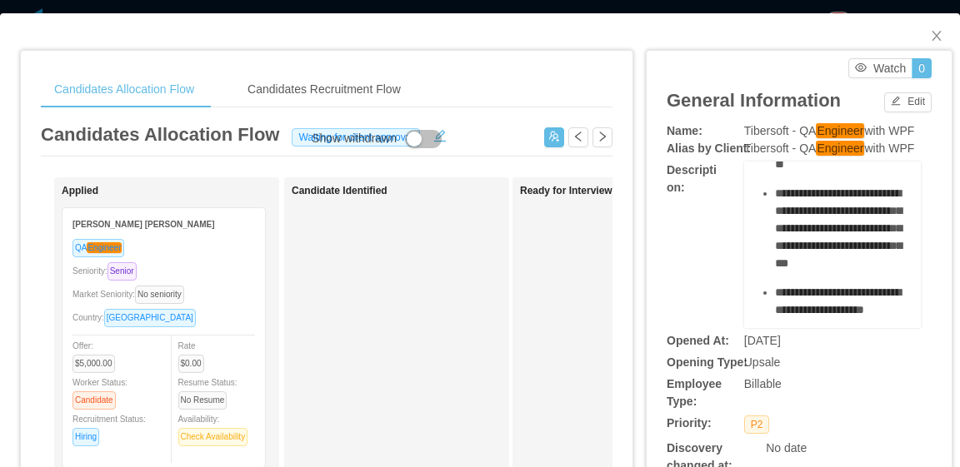
scroll to position [83, 0]
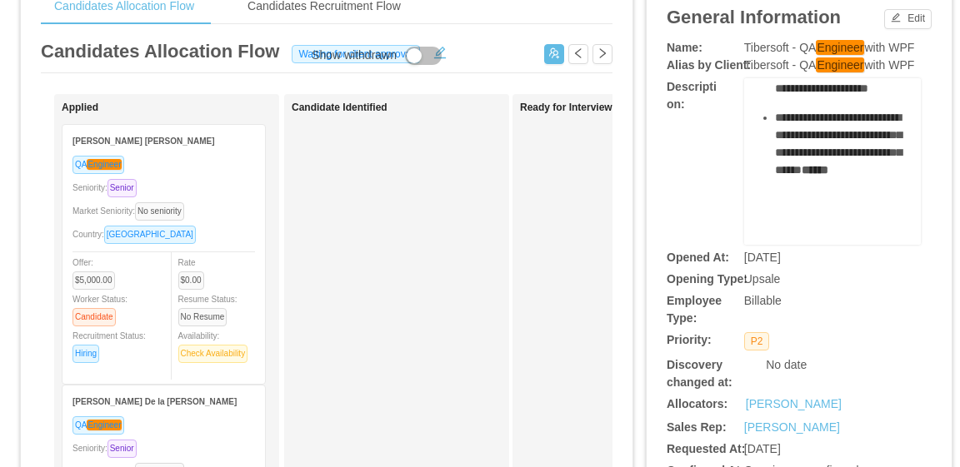
scroll to position [835, 0]
click at [842, 289] on div "**********" at bounding box center [799, 380] width 265 height 683
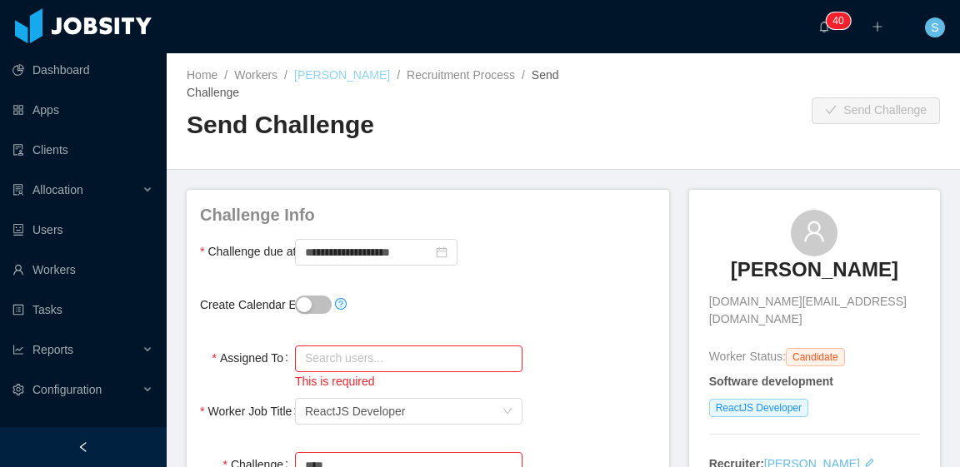
click at [360, 71] on link "Edwin Poueriet" at bounding box center [342, 74] width 96 height 13
